Goal: Task Accomplishment & Management: Manage account settings

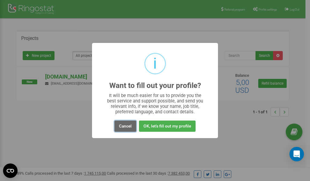
click at [126, 125] on button "Cancel" at bounding box center [125, 126] width 22 height 11
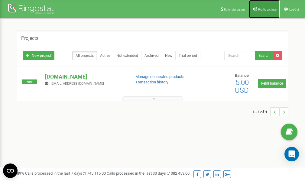
click at [260, 10] on span "Profile settings" at bounding box center [267, 9] width 18 height 3
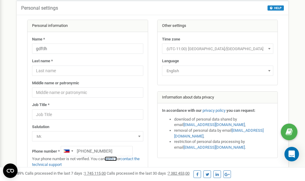
click at [114, 160] on link "verify it" at bounding box center [111, 159] width 12 height 5
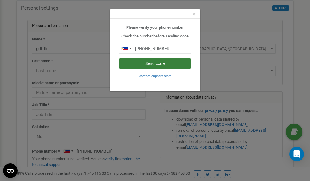
click at [154, 64] on button "Send code" at bounding box center [155, 63] width 72 height 10
